Goal: Information Seeking & Learning: Learn about a topic

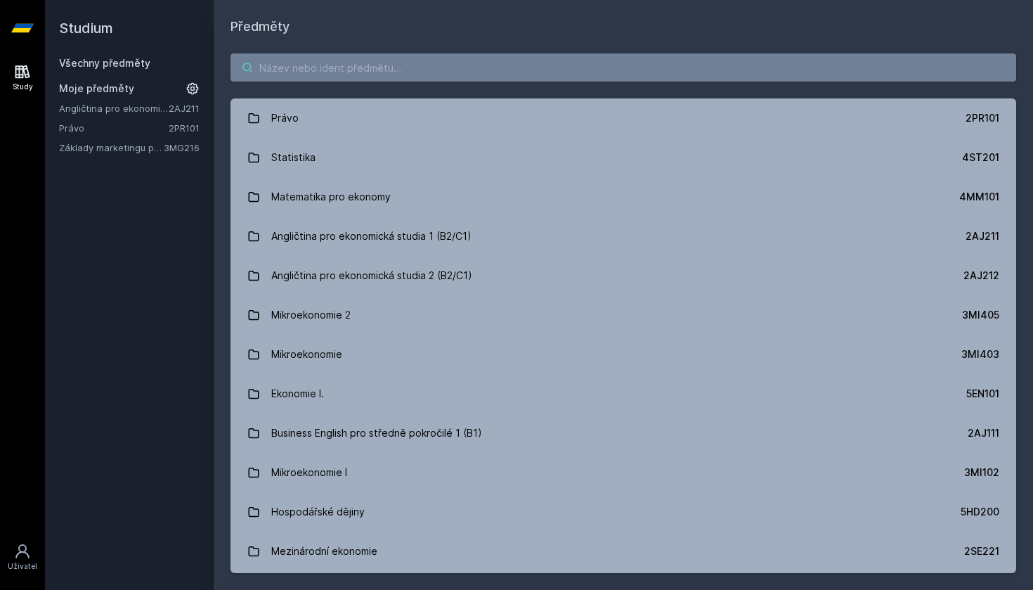
click at [340, 72] on input "search" at bounding box center [624, 67] width 786 height 28
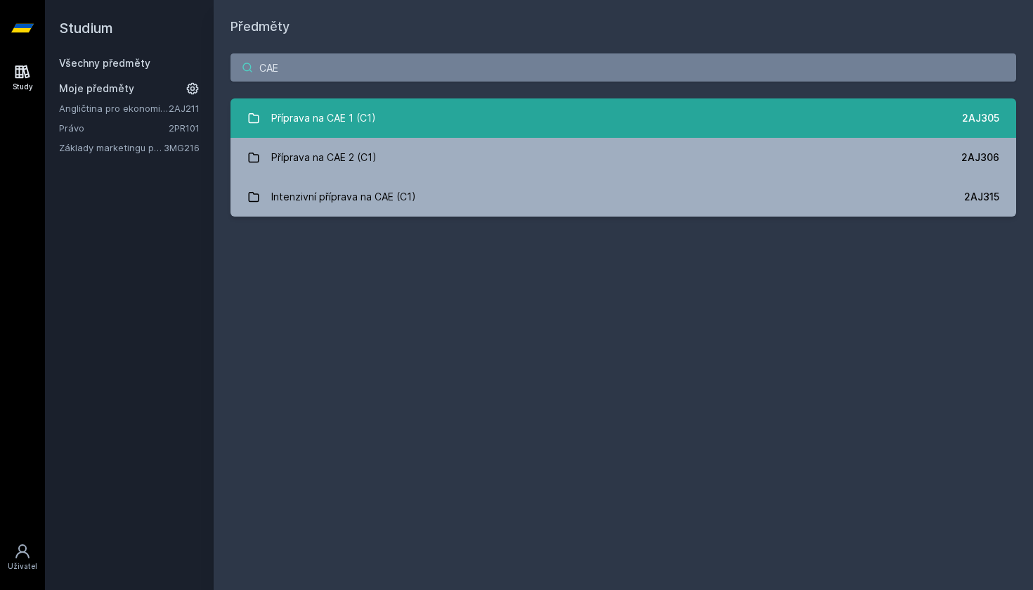
type input "CAE"
click at [310, 116] on div "Příprava na CAE 1 (C1)" at bounding box center [323, 118] width 105 height 28
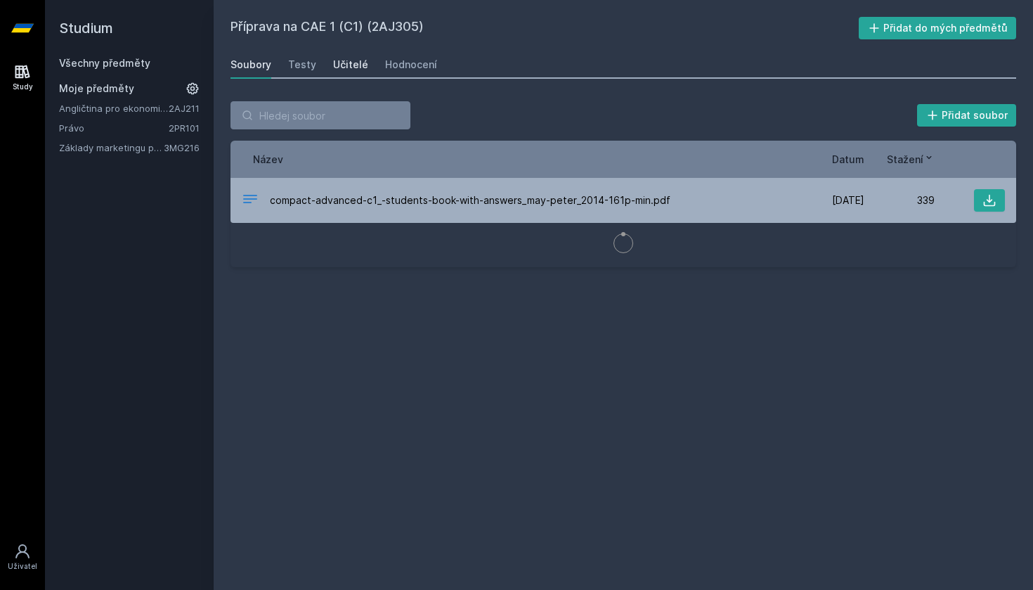
click at [353, 68] on div "Učitelé" at bounding box center [350, 65] width 35 height 14
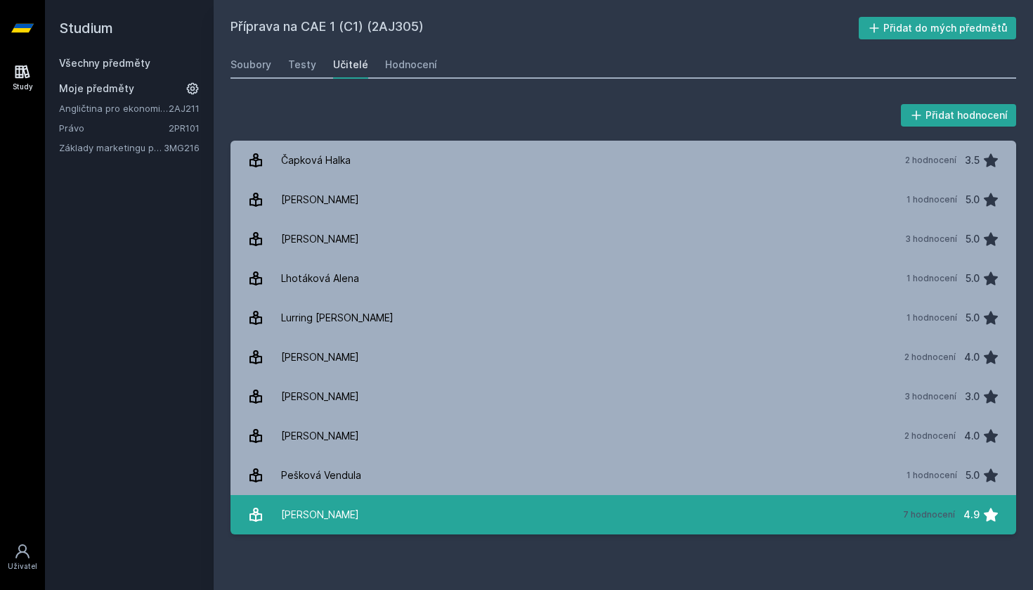
click at [448, 503] on link "[PERSON_NAME] 7 hodnocení 4.9" at bounding box center [624, 514] width 786 height 39
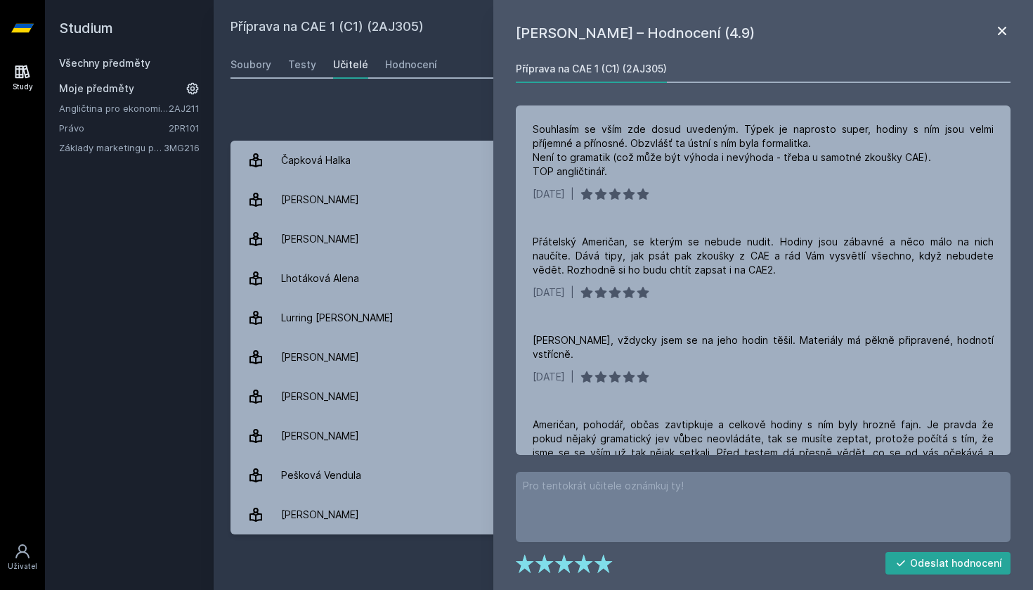
click at [998, 23] on icon at bounding box center [1002, 30] width 17 height 17
click at [1005, 30] on icon at bounding box center [1002, 30] width 17 height 17
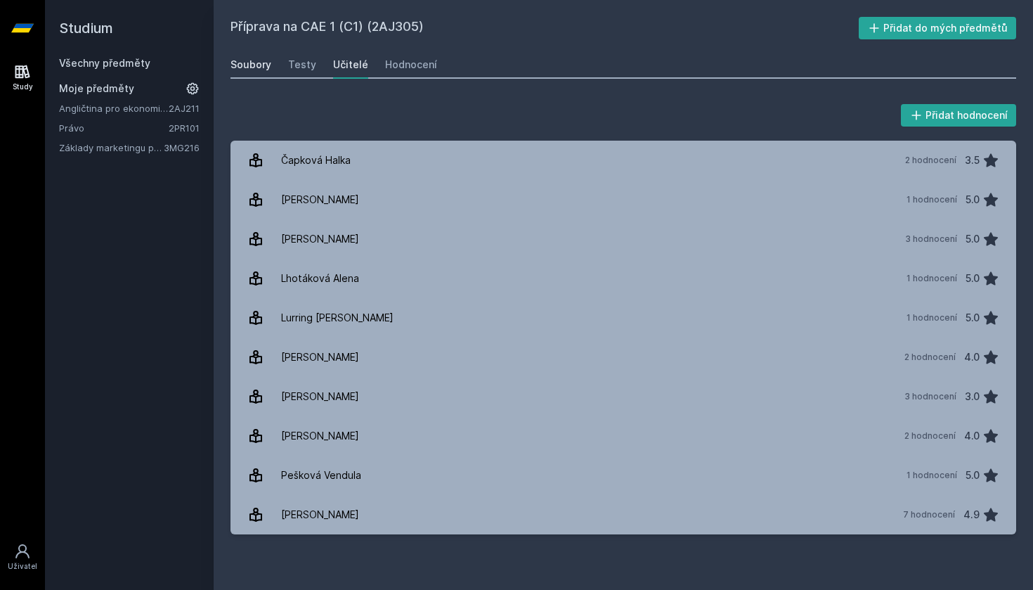
click at [268, 75] on link "Soubory" at bounding box center [251, 65] width 41 height 28
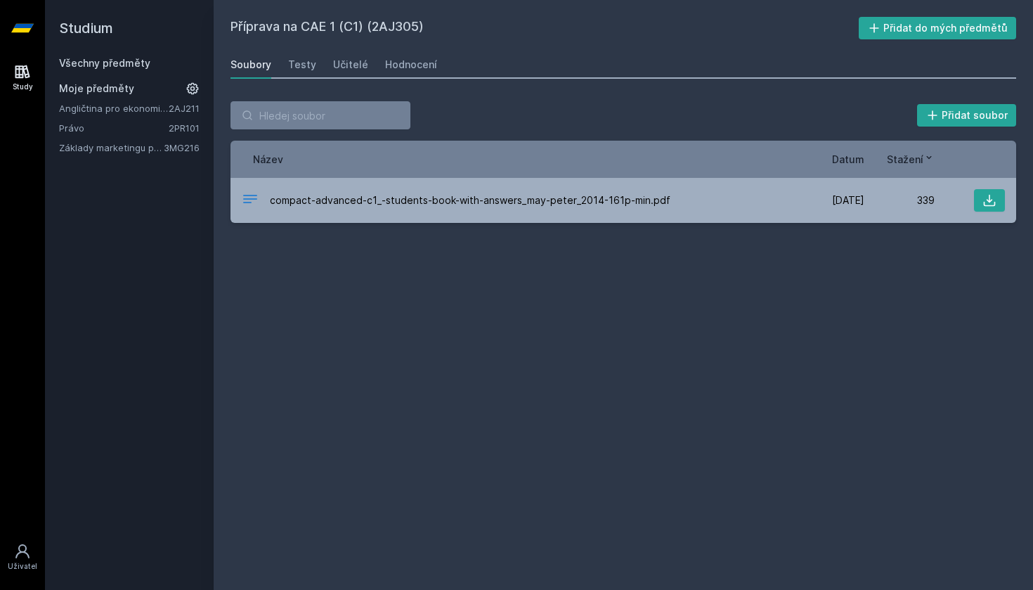
click at [73, 67] on link "Všechny předměty" at bounding box center [104, 63] width 91 height 12
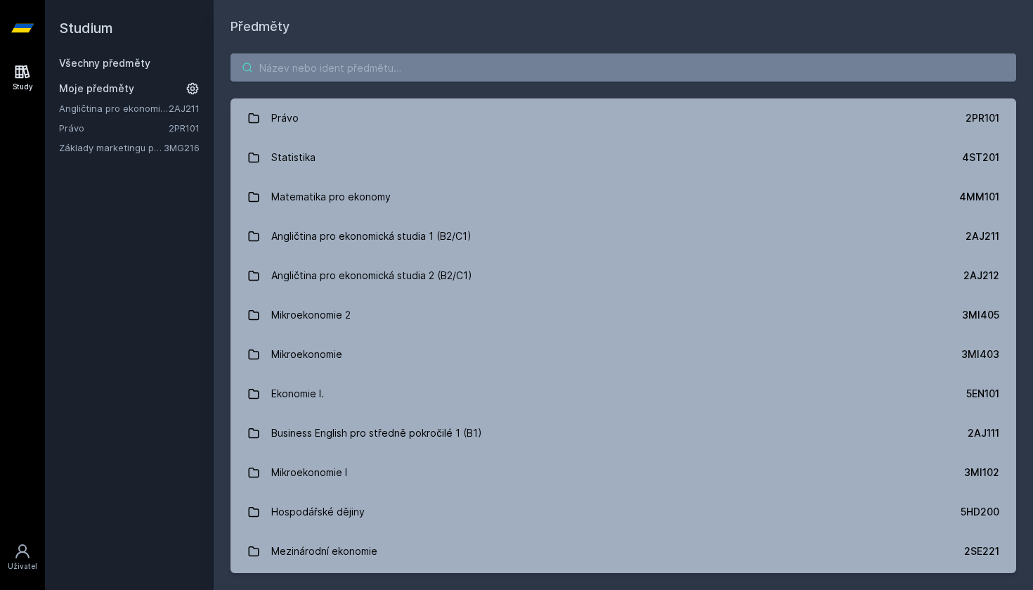
click at [330, 76] on input "search" at bounding box center [624, 67] width 786 height 28
paste input "44F102"
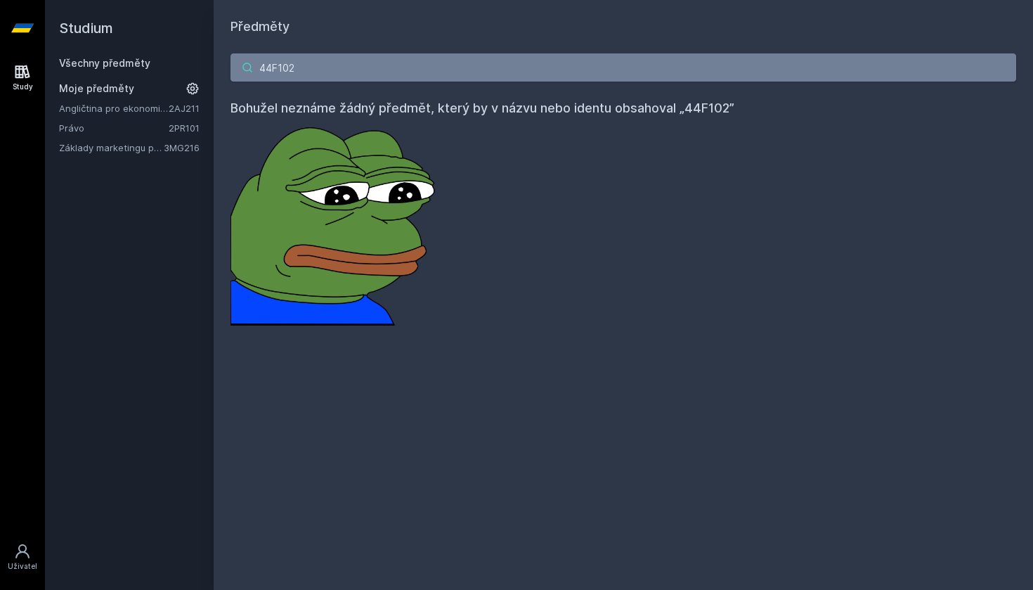
drag, startPoint x: 421, startPoint y: 64, endPoint x: 265, endPoint y: 64, distance: 156.0
click at [265, 64] on input "44F102" at bounding box center [624, 67] width 786 height 28
type input "4"
paste input "4SA331"
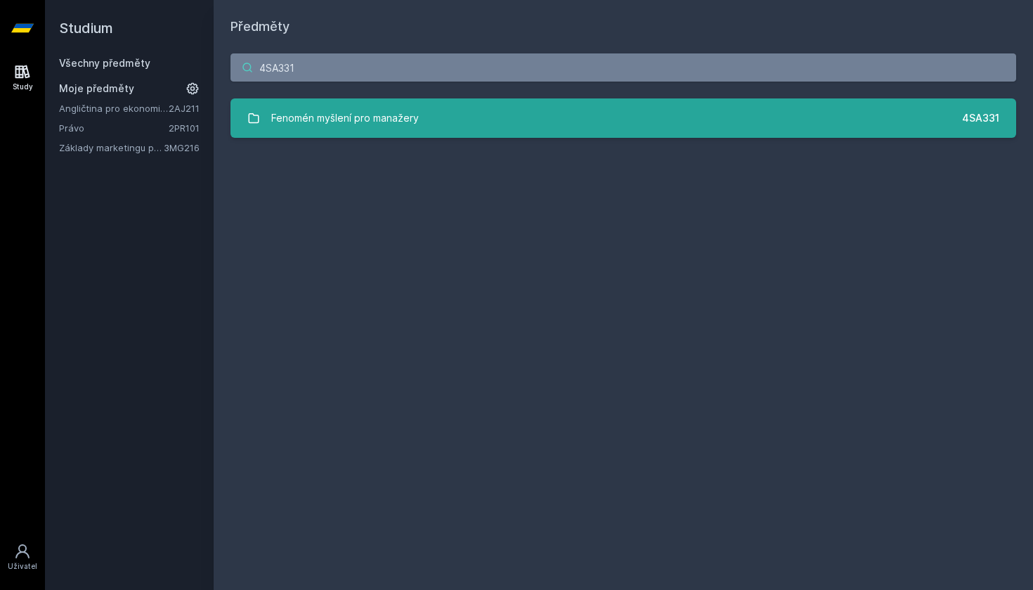
type input "4SA331"
click at [334, 115] on div "Fenomén myšlení pro manažery" at bounding box center [345, 118] width 148 height 28
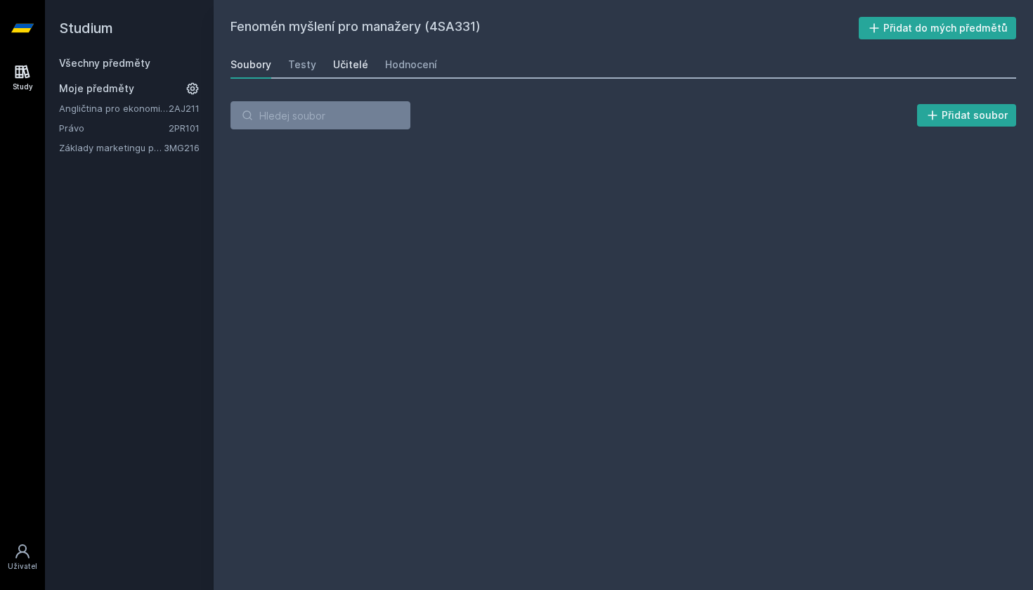
click at [335, 56] on link "Učitelé" at bounding box center [350, 65] width 35 height 28
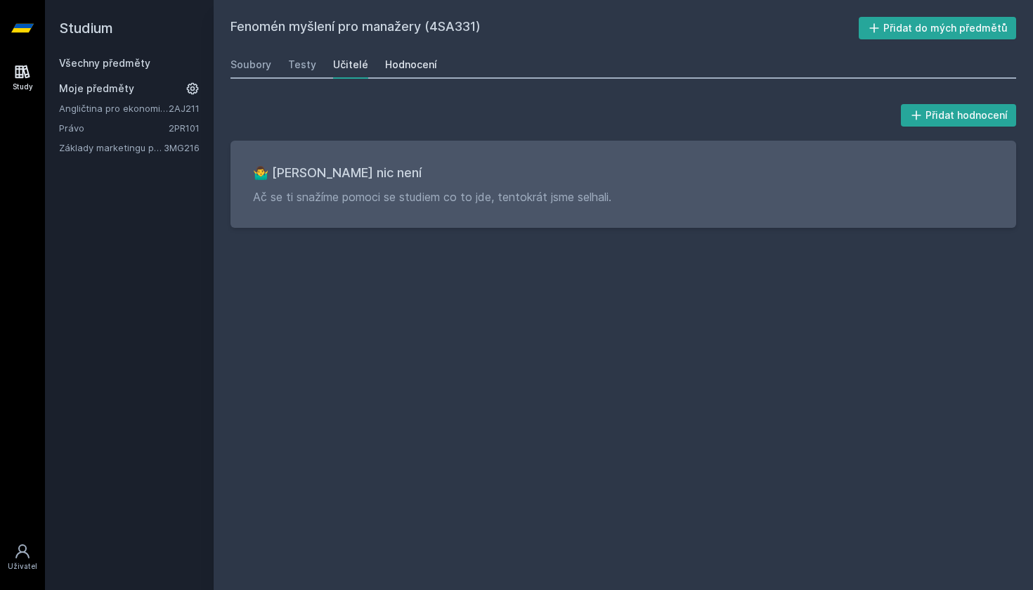
click at [385, 62] on div "Hodnocení" at bounding box center [411, 65] width 52 height 14
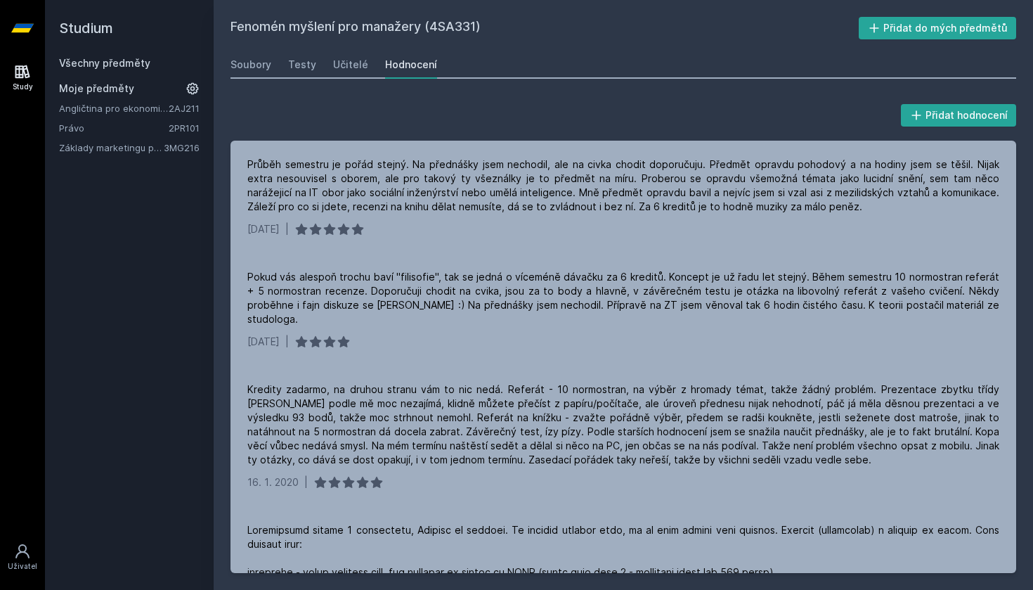
click at [313, 58] on div "Soubory Testy Učitelé Hodnocení" at bounding box center [624, 65] width 786 height 28
click at [304, 62] on div "Testy" at bounding box center [302, 65] width 28 height 14
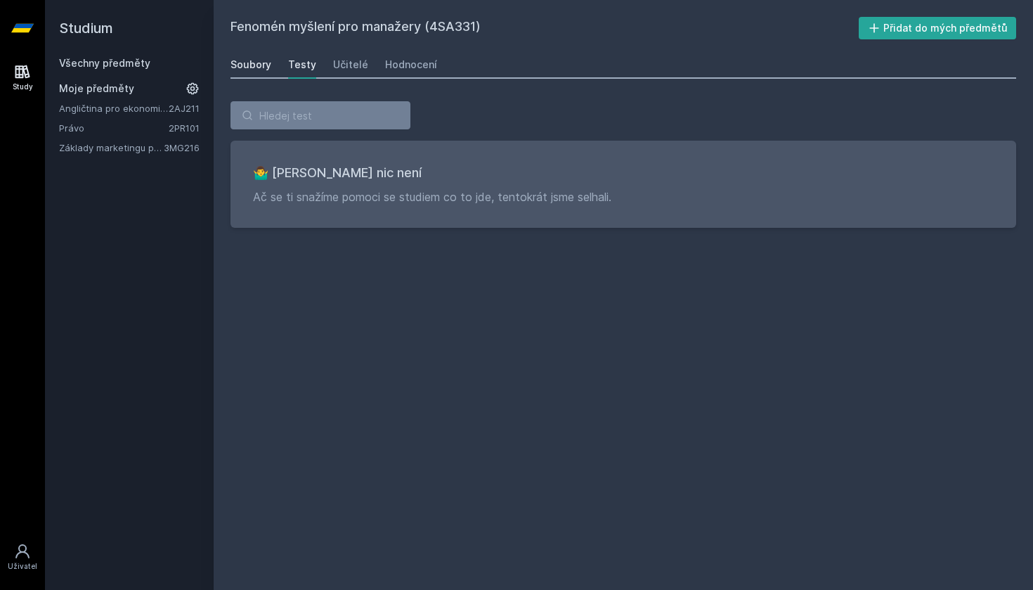
click at [259, 65] on div "Soubory" at bounding box center [251, 65] width 41 height 14
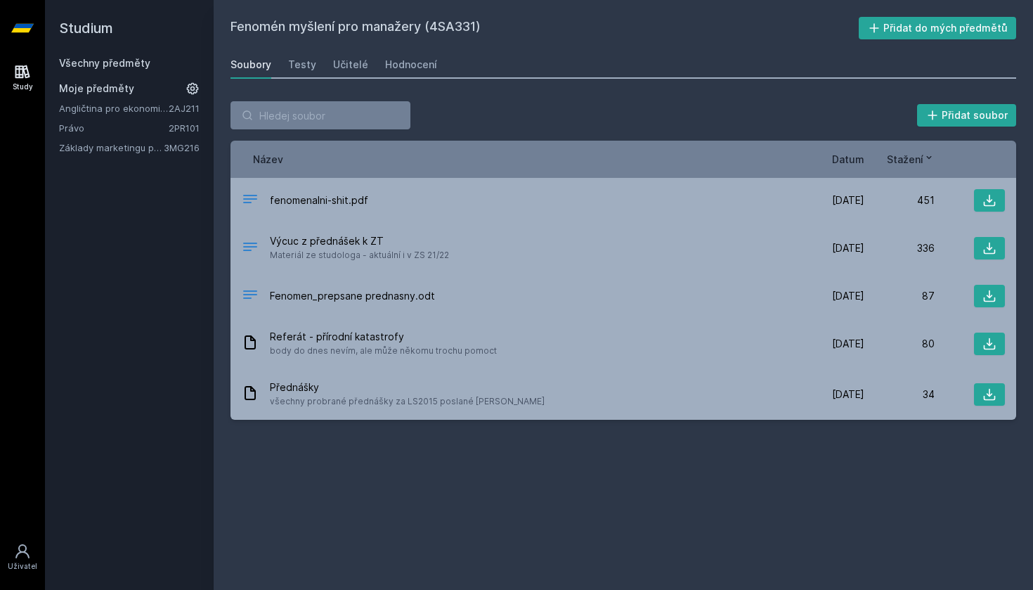
click at [109, 59] on link "Všechny předměty" at bounding box center [104, 63] width 91 height 12
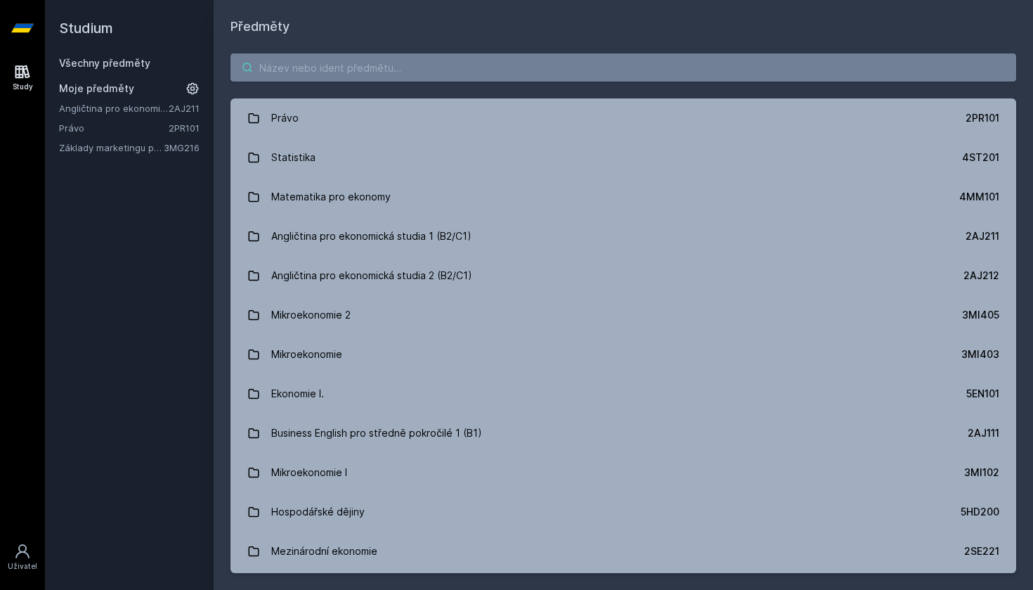
click at [272, 65] on input "search" at bounding box center [624, 67] width 786 height 28
paste input "4IZ238"
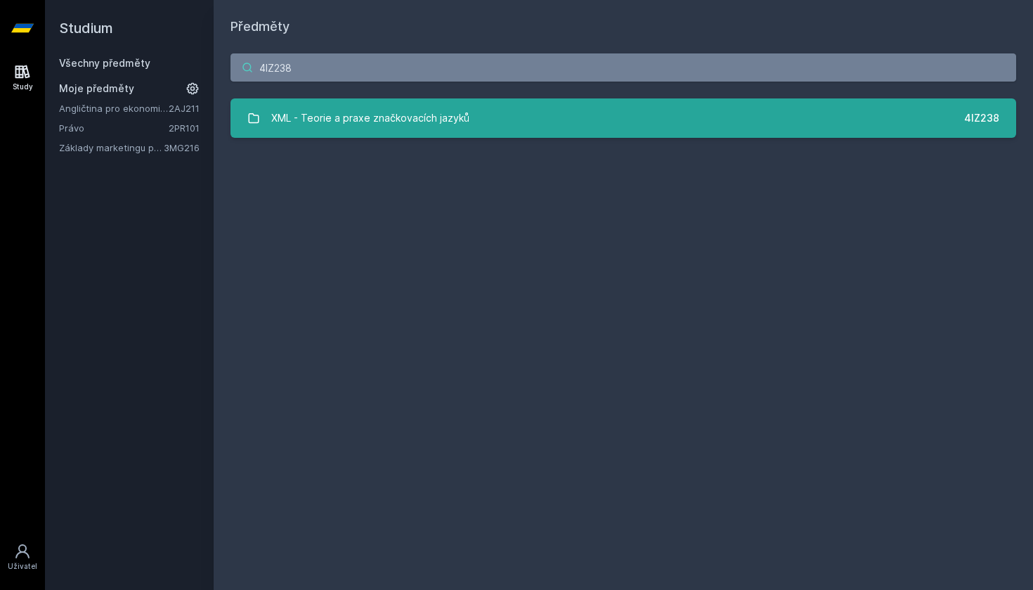
type input "4IZ238"
click at [299, 120] on div "XML - Teorie a praxe značkovacích jazyků" at bounding box center [370, 118] width 198 height 28
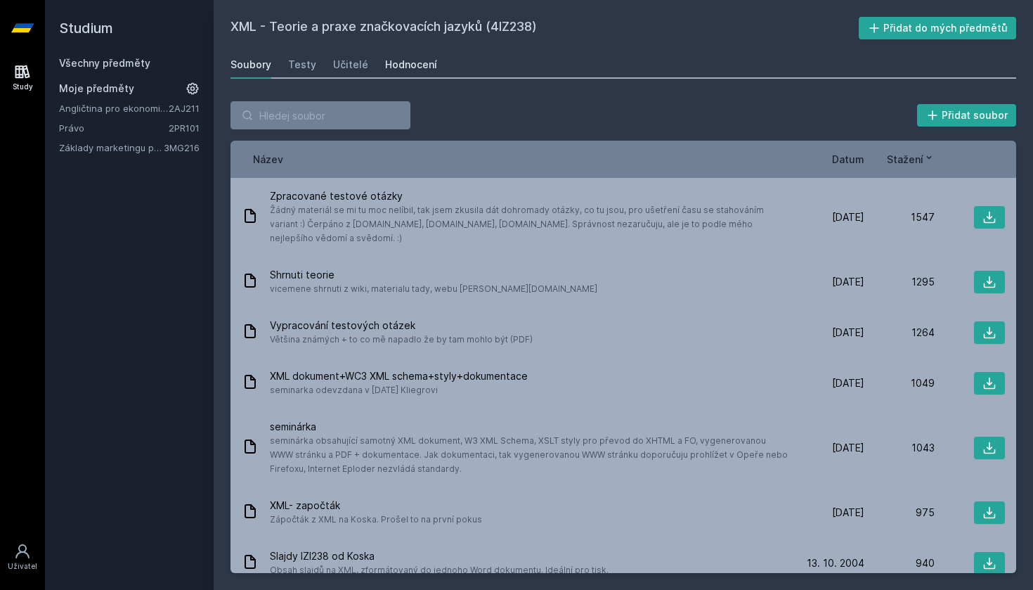
click at [385, 61] on div "Hodnocení" at bounding box center [411, 65] width 52 height 14
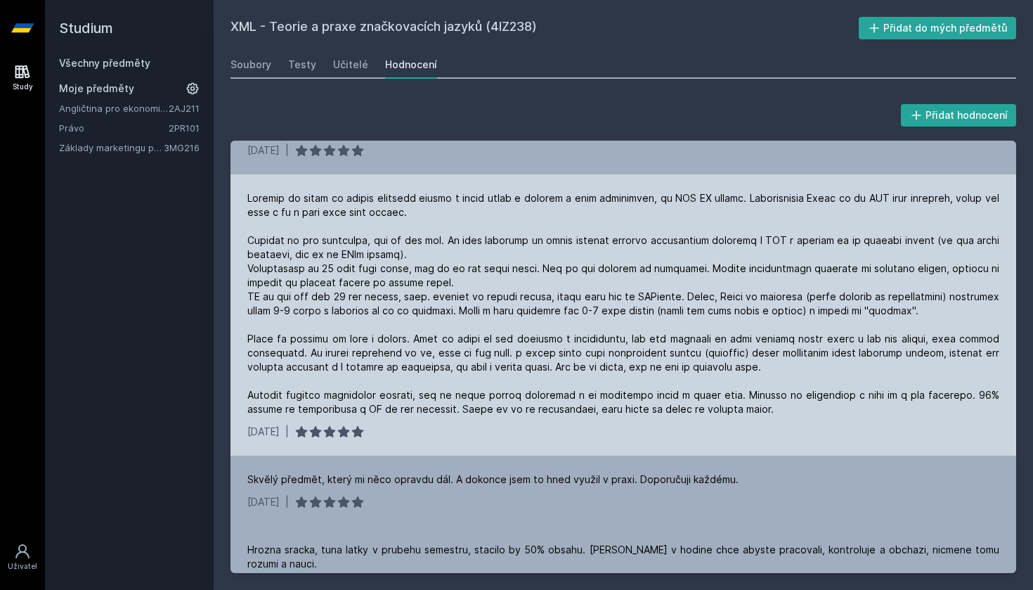
scroll to position [61, 0]
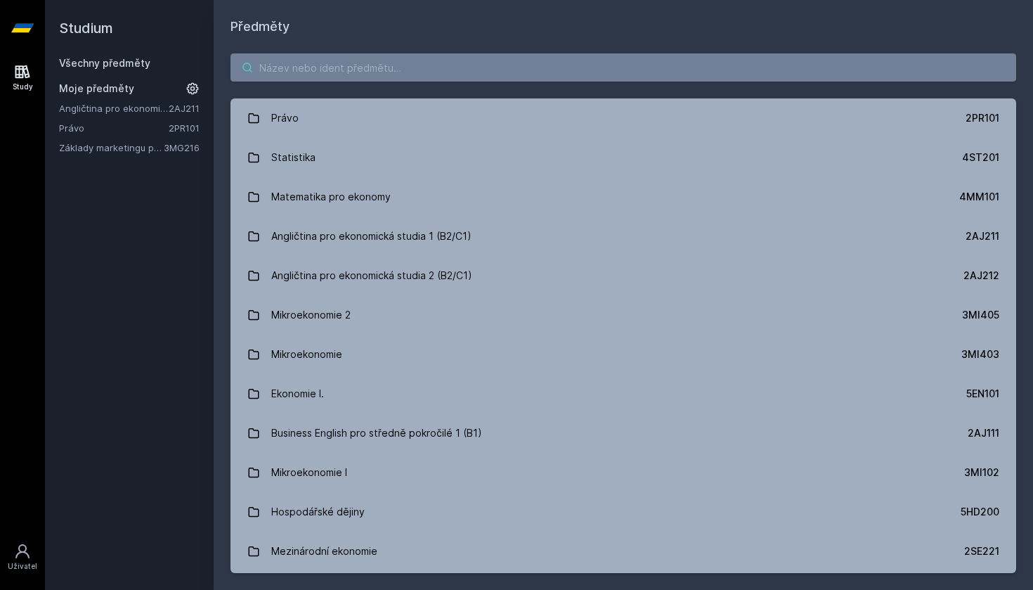
click at [290, 61] on input "search" at bounding box center [624, 67] width 786 height 28
paste input "4IZ238"
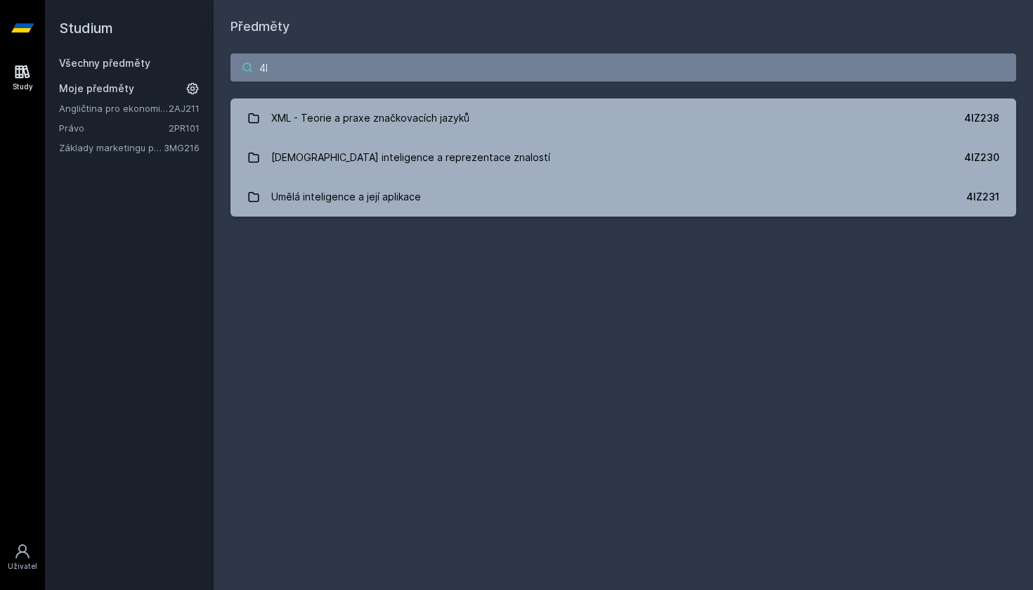
type input "4"
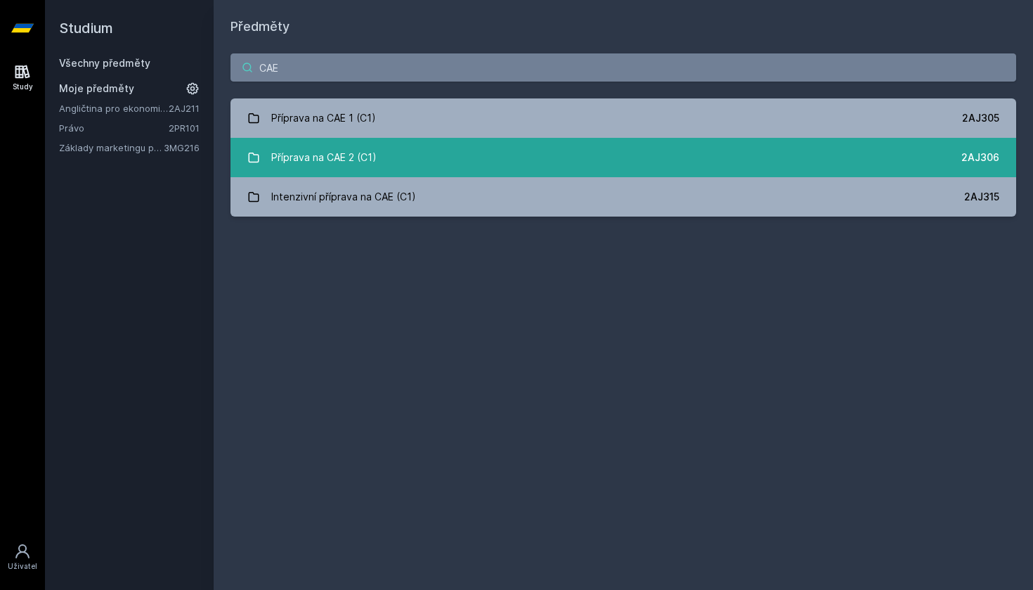
type input "CAE"
click at [322, 145] on div "Příprava na CAE 2 (C1)" at bounding box center [323, 157] width 105 height 28
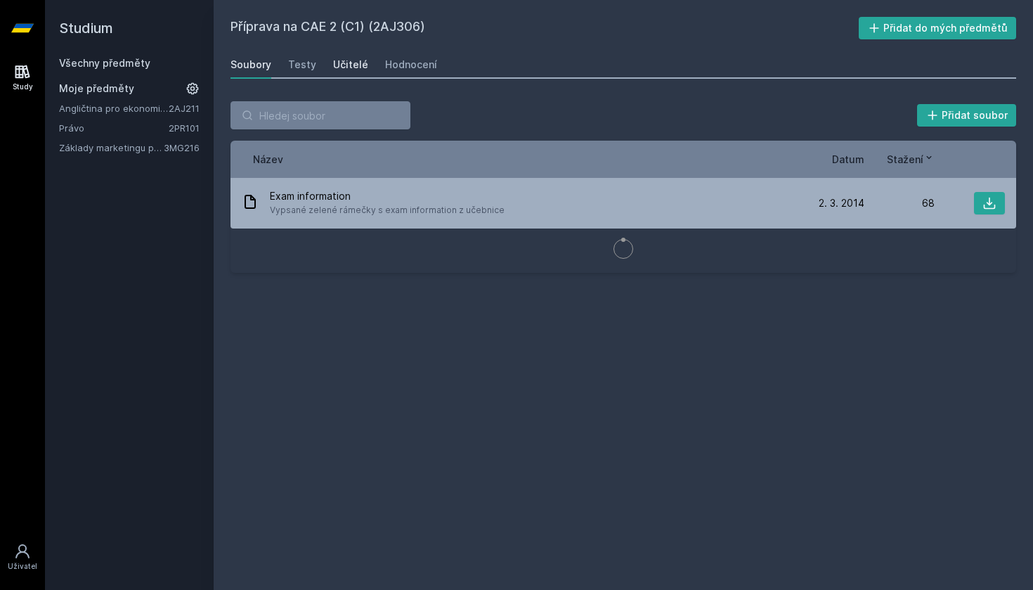
click at [344, 67] on div "Učitelé" at bounding box center [350, 65] width 35 height 14
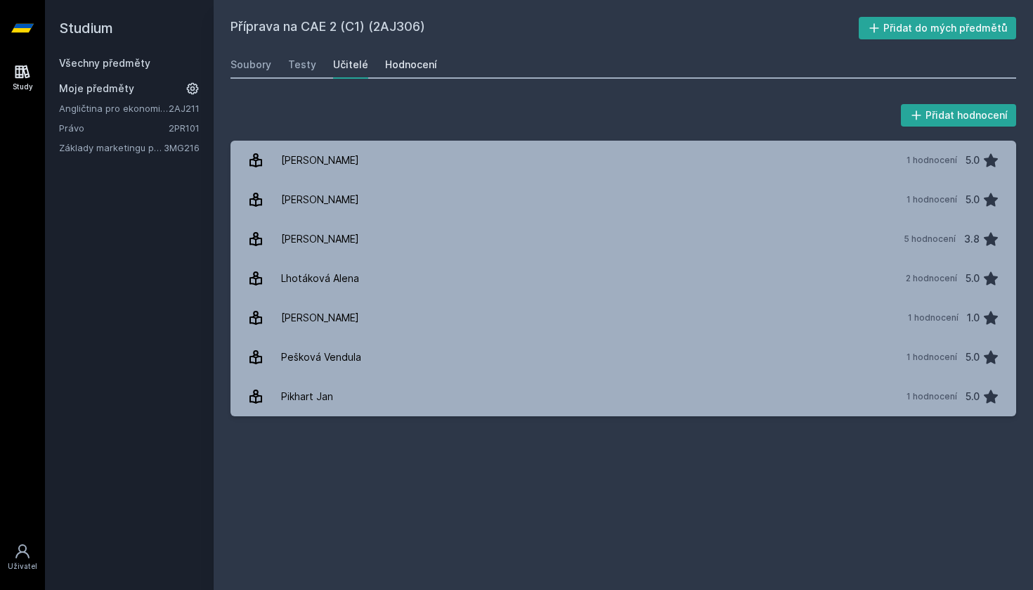
click at [385, 67] on div "Hodnocení" at bounding box center [411, 65] width 52 height 14
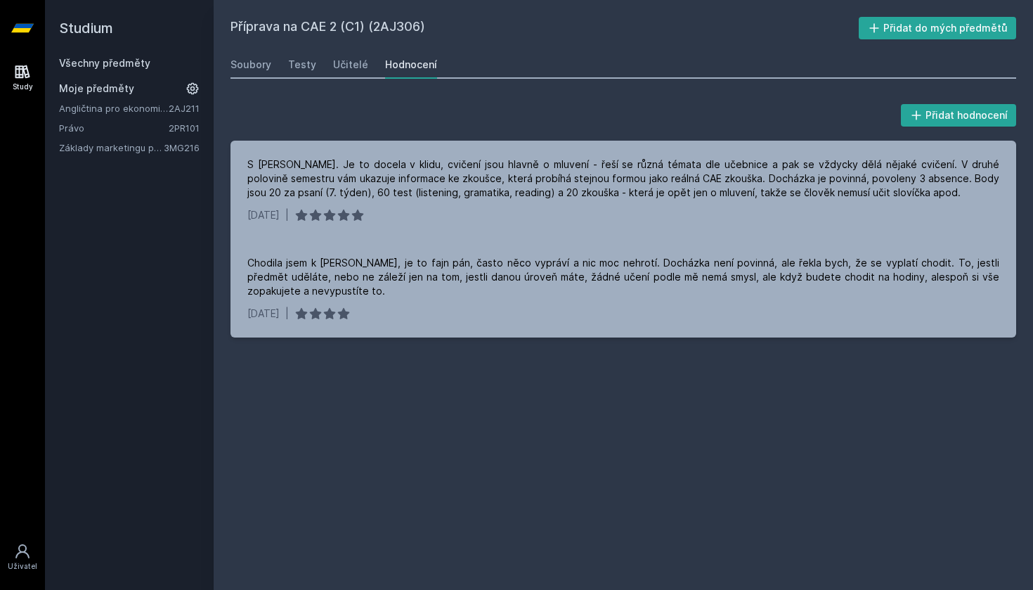
click at [768, 70] on div "Soubory Testy Učitelé Hodnocení" at bounding box center [624, 65] width 786 height 28
click at [791, 80] on div "Příprava na CAE 2 (C1) (2AJ306) Přidat do mých předmětů [GEOGRAPHIC_DATA] Testy…" at bounding box center [624, 295] width 786 height 556
click at [792, 43] on div "Příprava na CAE 2 (C1) (2AJ306) Přidat do mých předmětů [GEOGRAPHIC_DATA] Testy…" at bounding box center [624, 295] width 786 height 556
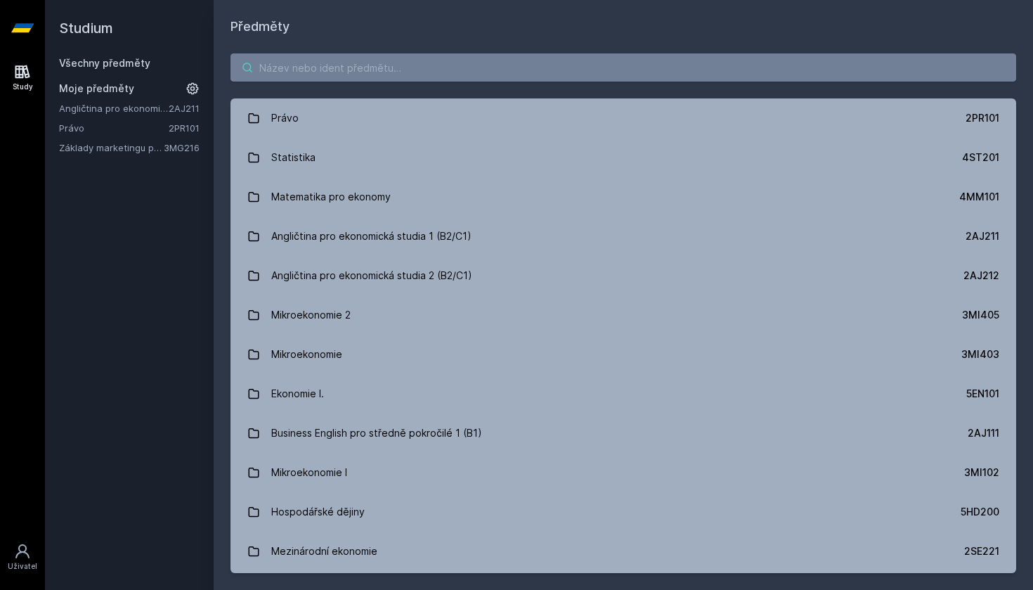
click at [284, 70] on input "search" at bounding box center [624, 67] width 786 height 28
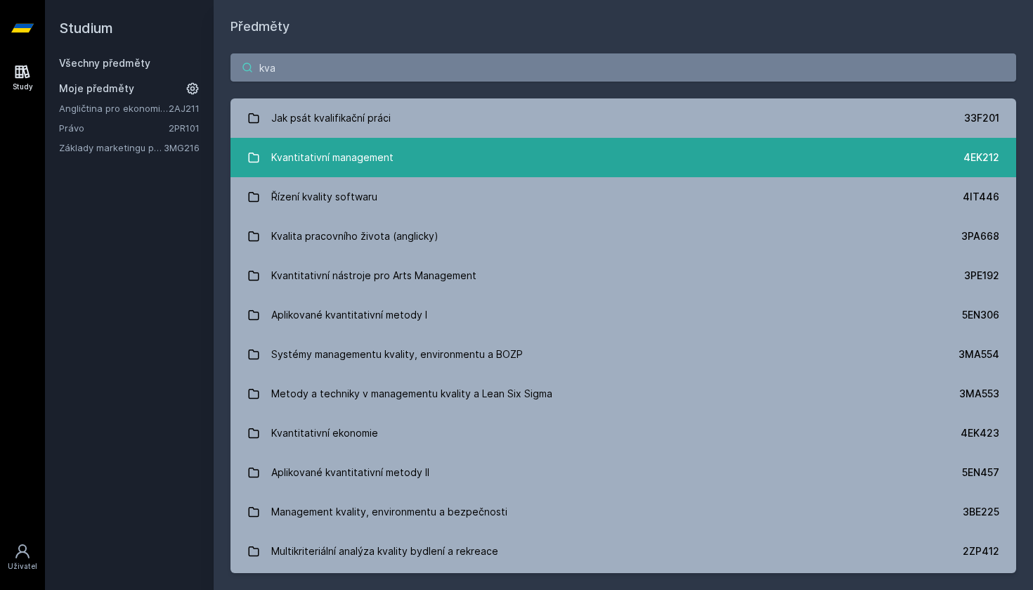
type input "kva"
click at [318, 150] on div "Kvantitativní management" at bounding box center [332, 157] width 122 height 28
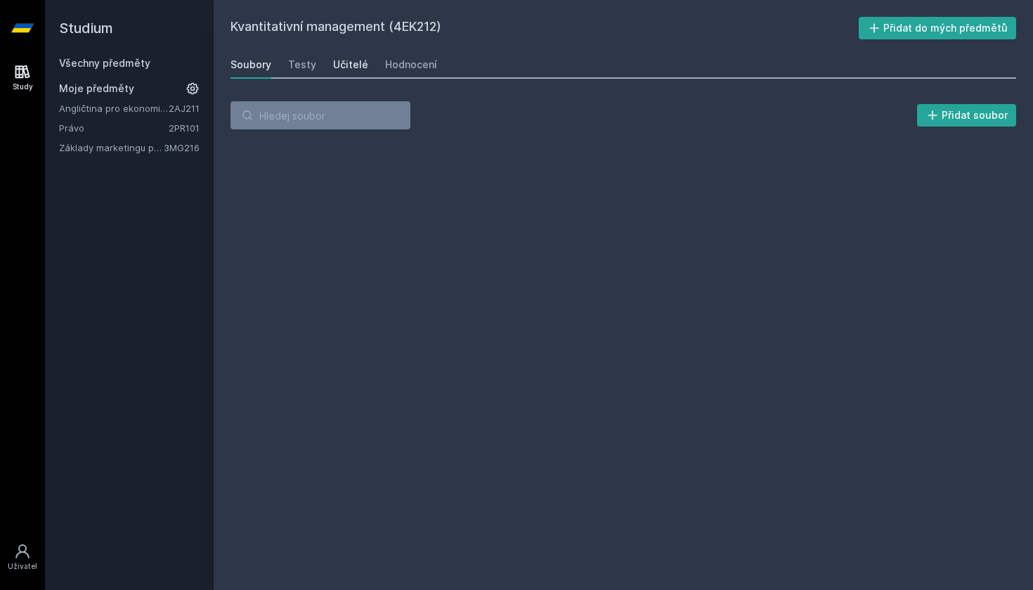
click at [335, 63] on div "Učitelé" at bounding box center [350, 65] width 35 height 14
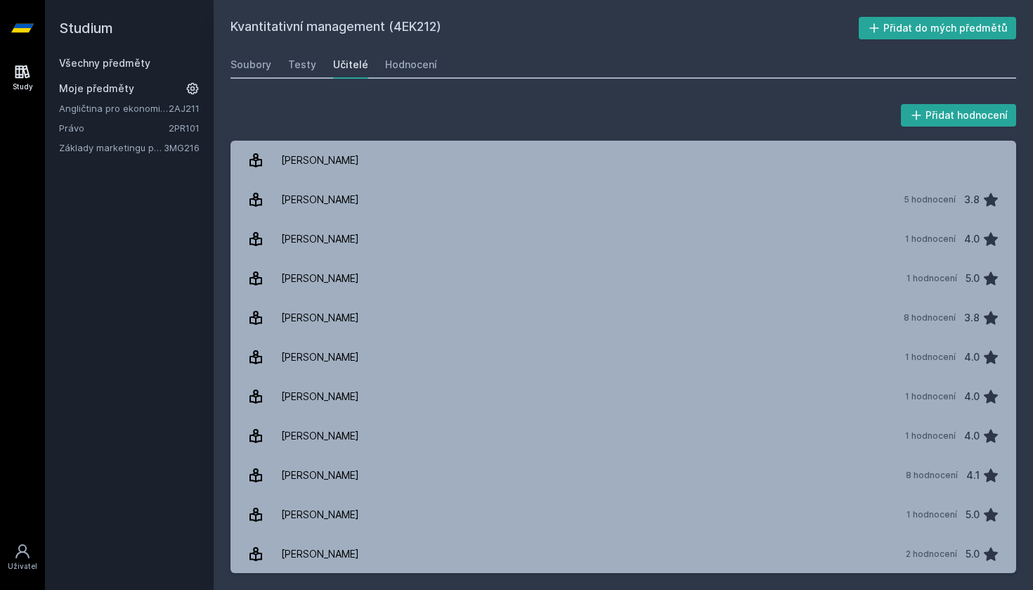
drag, startPoint x: 399, startPoint y: 25, endPoint x: 440, endPoint y: 25, distance: 40.8
click at [440, 25] on h2 "Kvantitativní management (4EK212)" at bounding box center [545, 28] width 628 height 22
copy h2 "4EK212"
click at [86, 63] on link "Všechny předměty" at bounding box center [104, 63] width 91 height 12
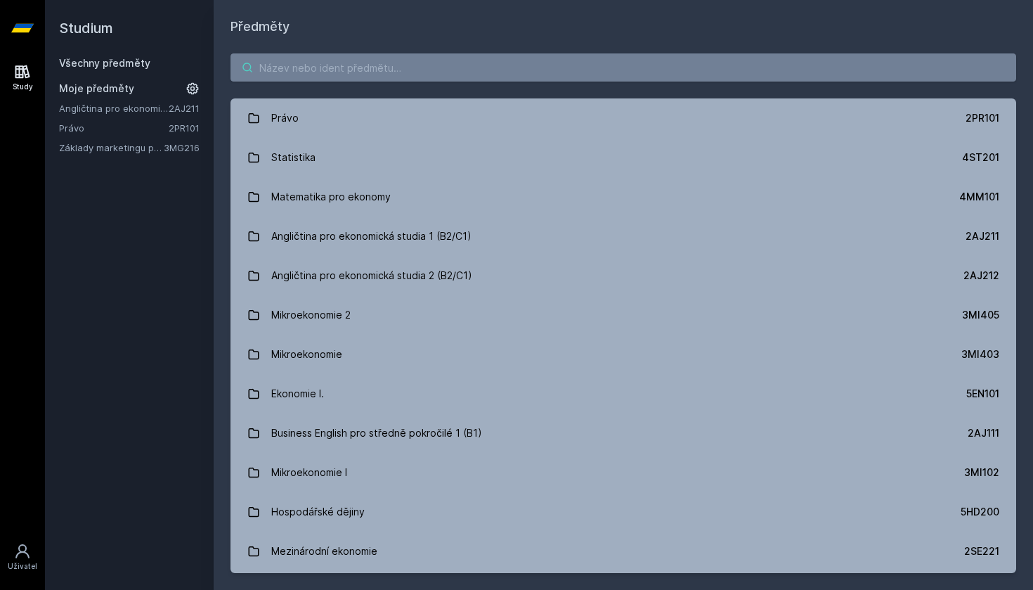
click at [321, 75] on input "search" at bounding box center [624, 67] width 786 height 28
paste input "4EK212"
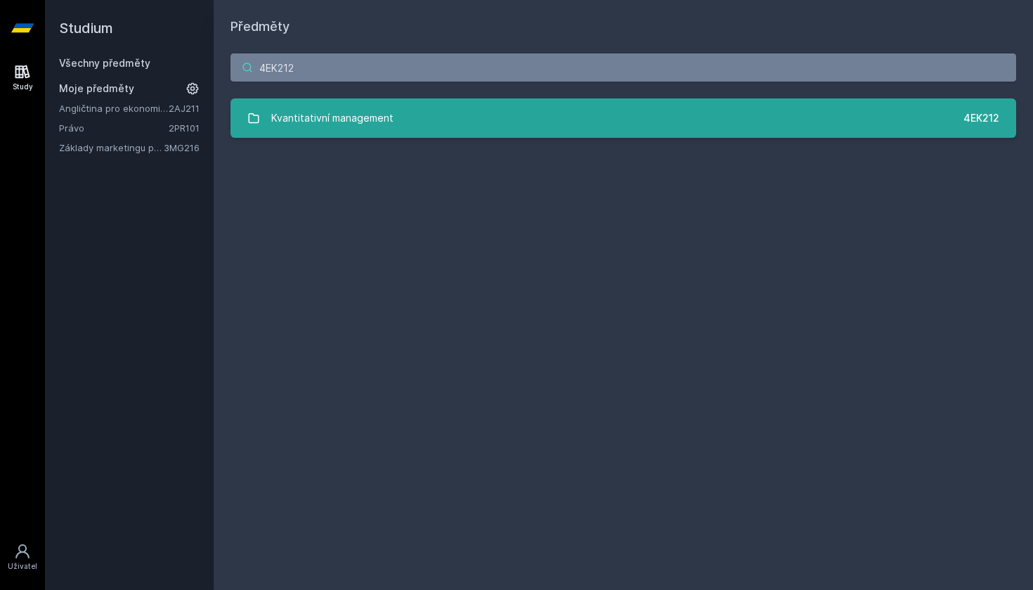
type input "4EK212"
click at [314, 116] on div "Kvantitativní management" at bounding box center [332, 118] width 122 height 28
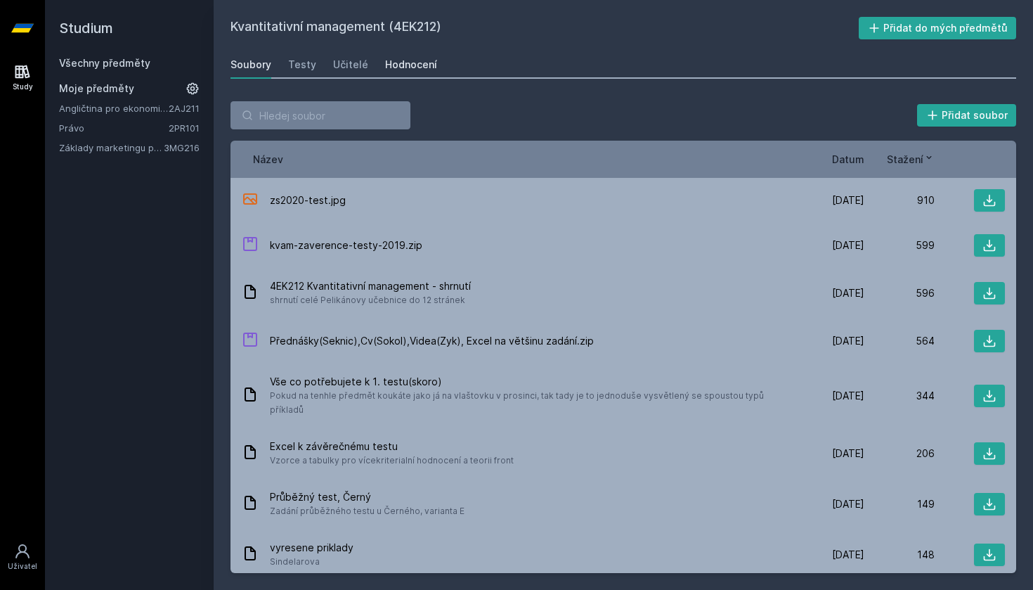
click at [395, 67] on div "Hodnocení" at bounding box center [411, 65] width 52 height 14
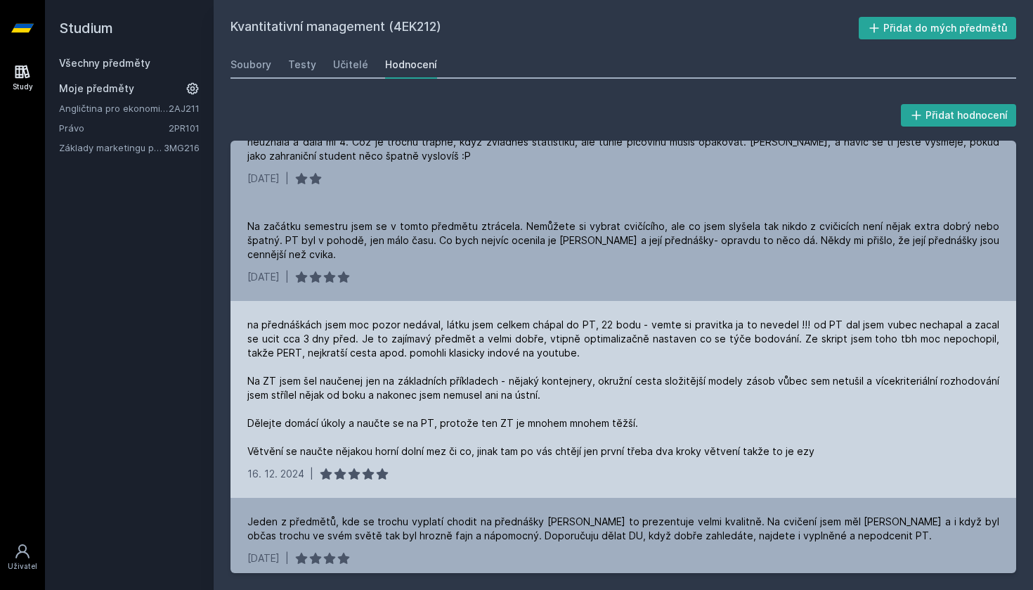
scroll to position [179, 0]
